Goal: Find specific page/section: Find specific page/section

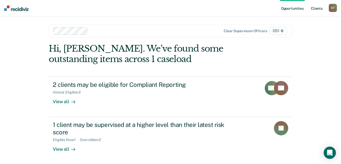
click at [318, 7] on link "Client s" at bounding box center [317, 8] width 14 height 16
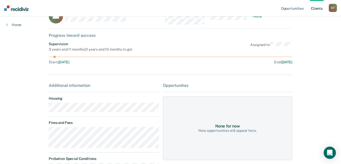
scroll to position [25, 0]
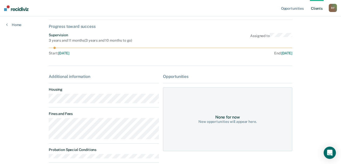
click at [46, 102] on main "AB Contacts Preferred Name Preferred Contact None Call Text Email None Progress…" at bounding box center [171, 93] width 256 height 205
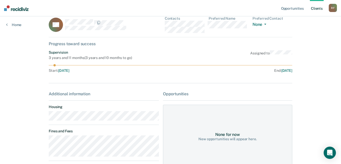
scroll to position [0, 0]
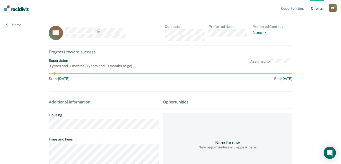
click at [166, 34] on div "AB Contacts Preferred Name Preferred Contact None Call Text Email None" at bounding box center [170, 34] width 243 height 21
